Goal: Transaction & Acquisition: Purchase product/service

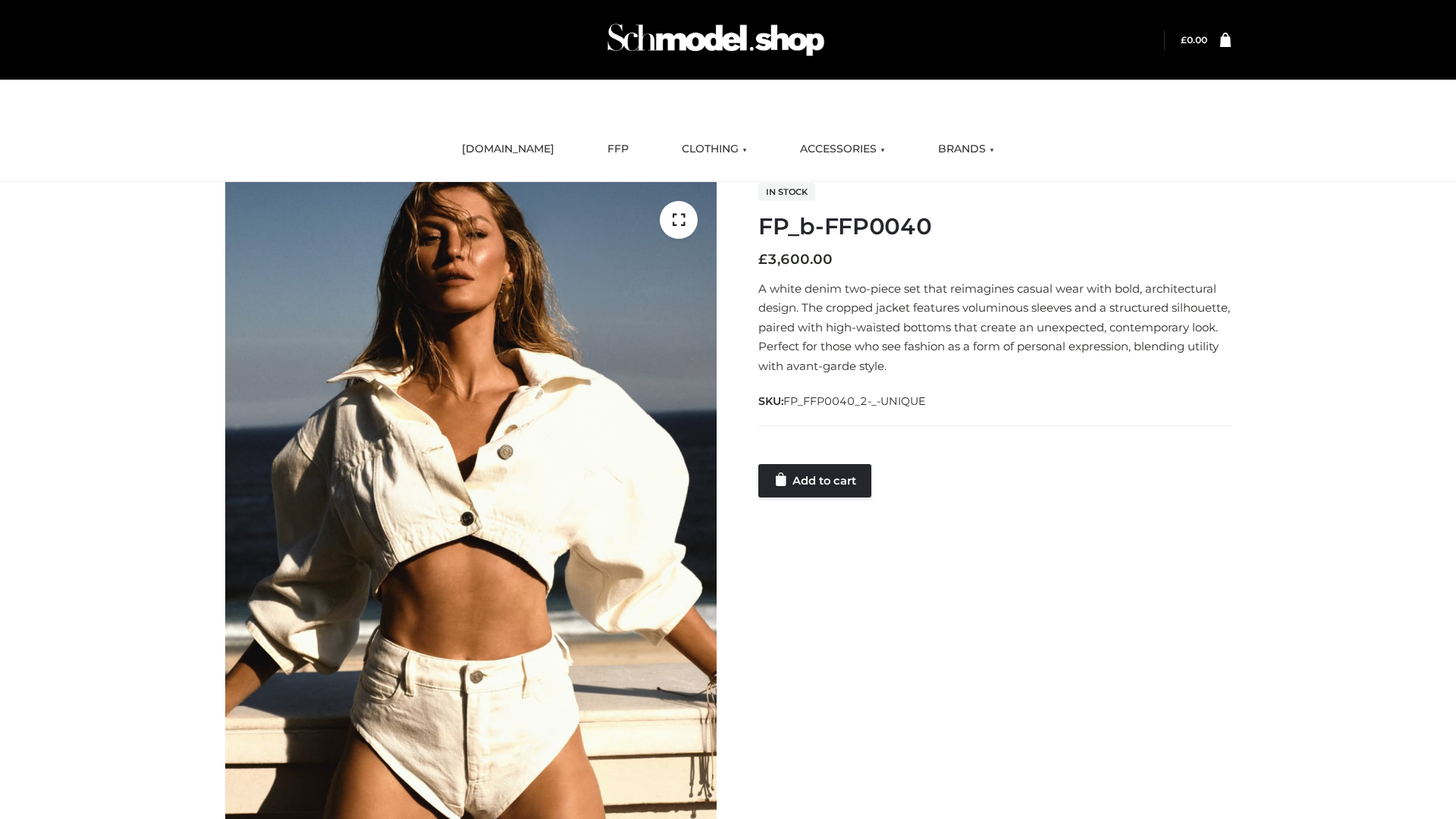
click at [816, 480] on link "Add to cart" at bounding box center [815, 481] width 113 height 34
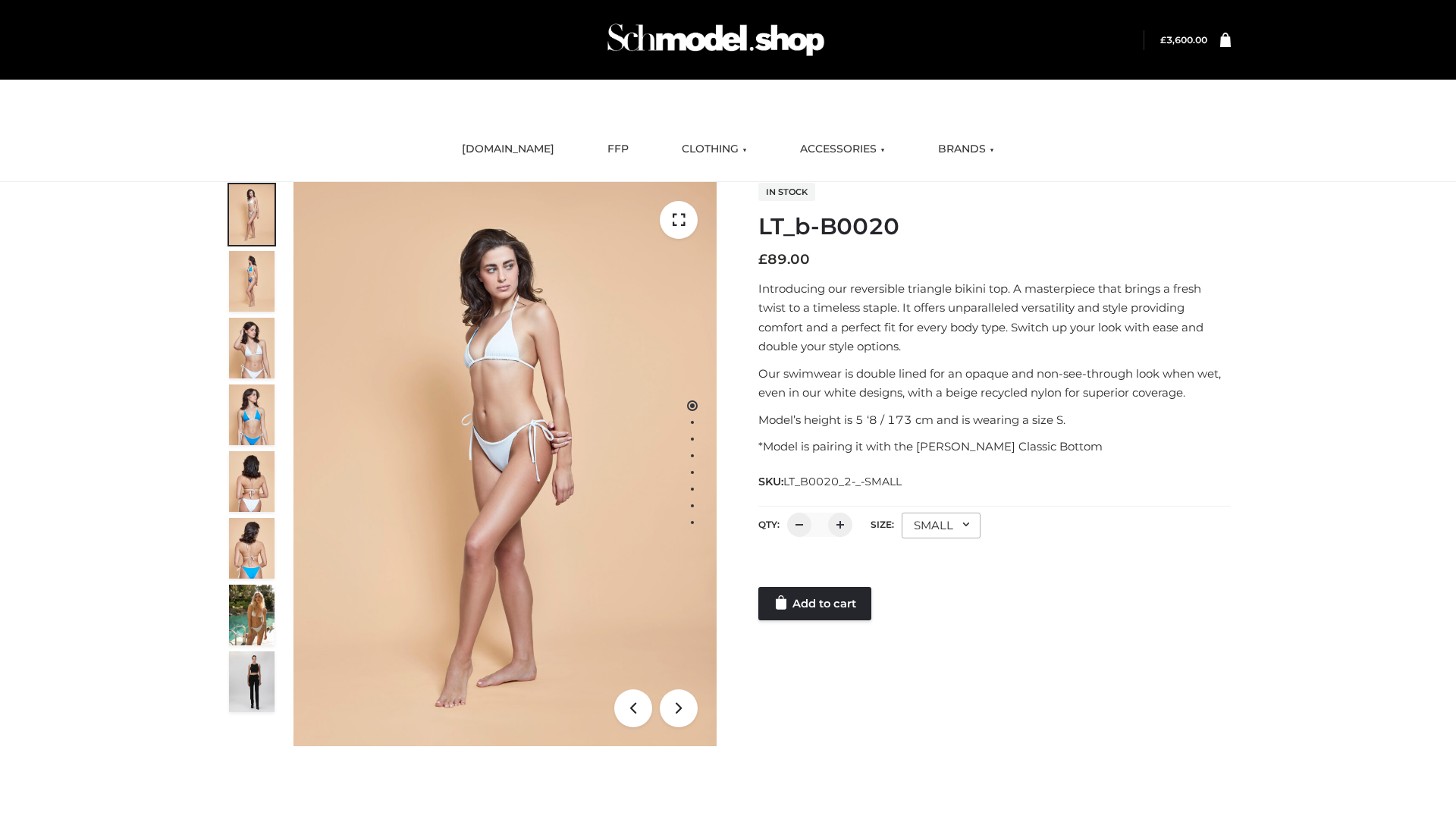
click at [816, 604] on link "Add to cart" at bounding box center [815, 604] width 113 height 34
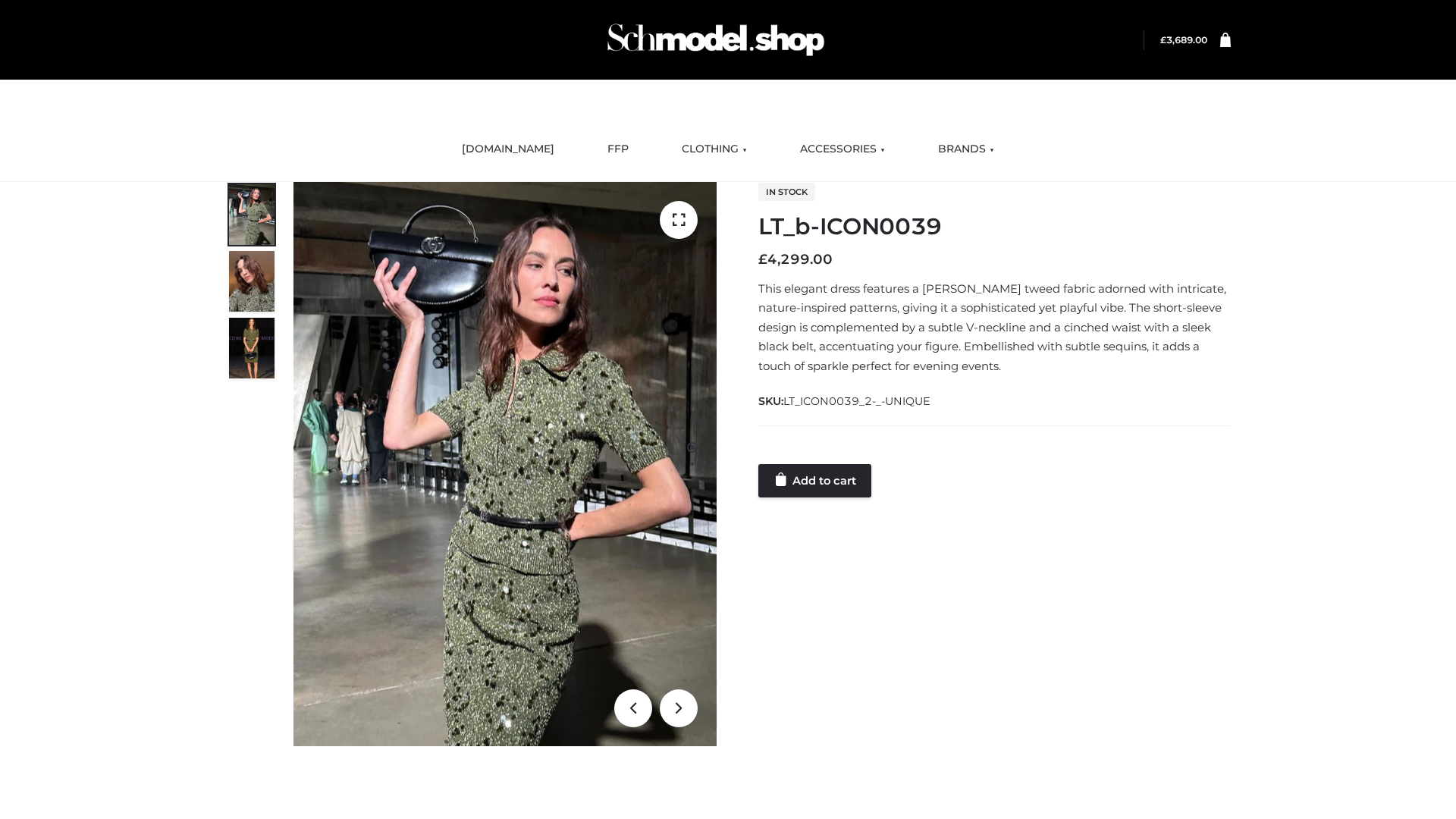
click at [816, 480] on link "Add to cart" at bounding box center [815, 481] width 113 height 34
